Goal: Navigation & Orientation: Find specific page/section

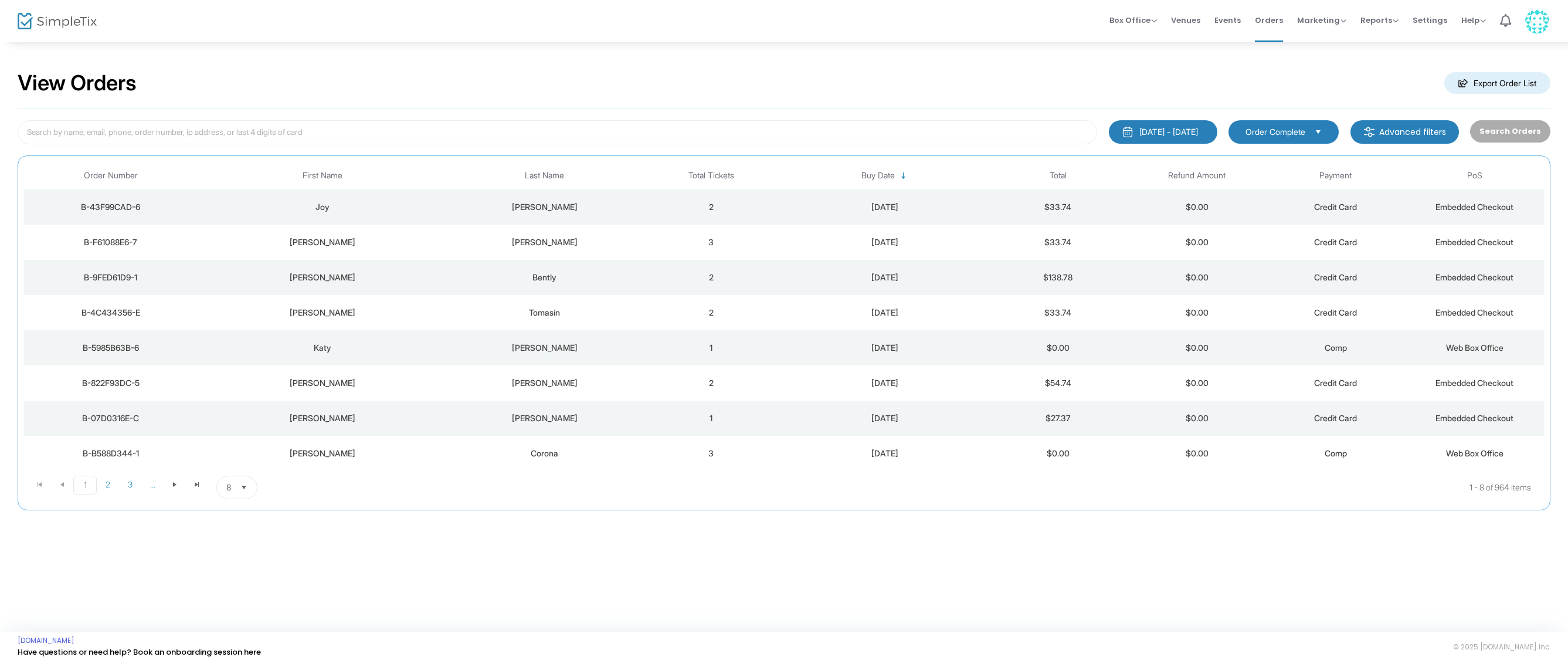
click at [1228, 15] on span "Events" at bounding box center [1228, 20] width 27 height 30
